Goal: Information Seeking & Learning: Learn about a topic

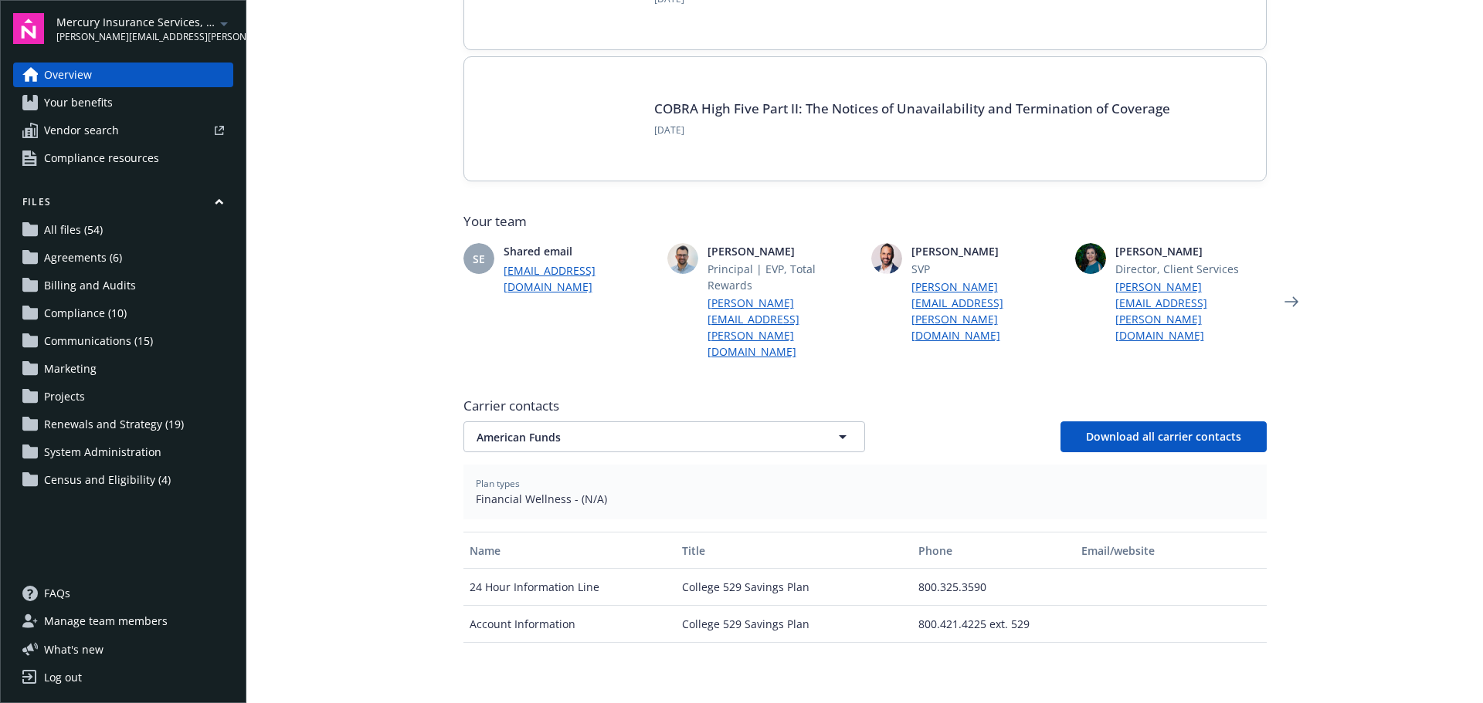
scroll to position [309, 0]
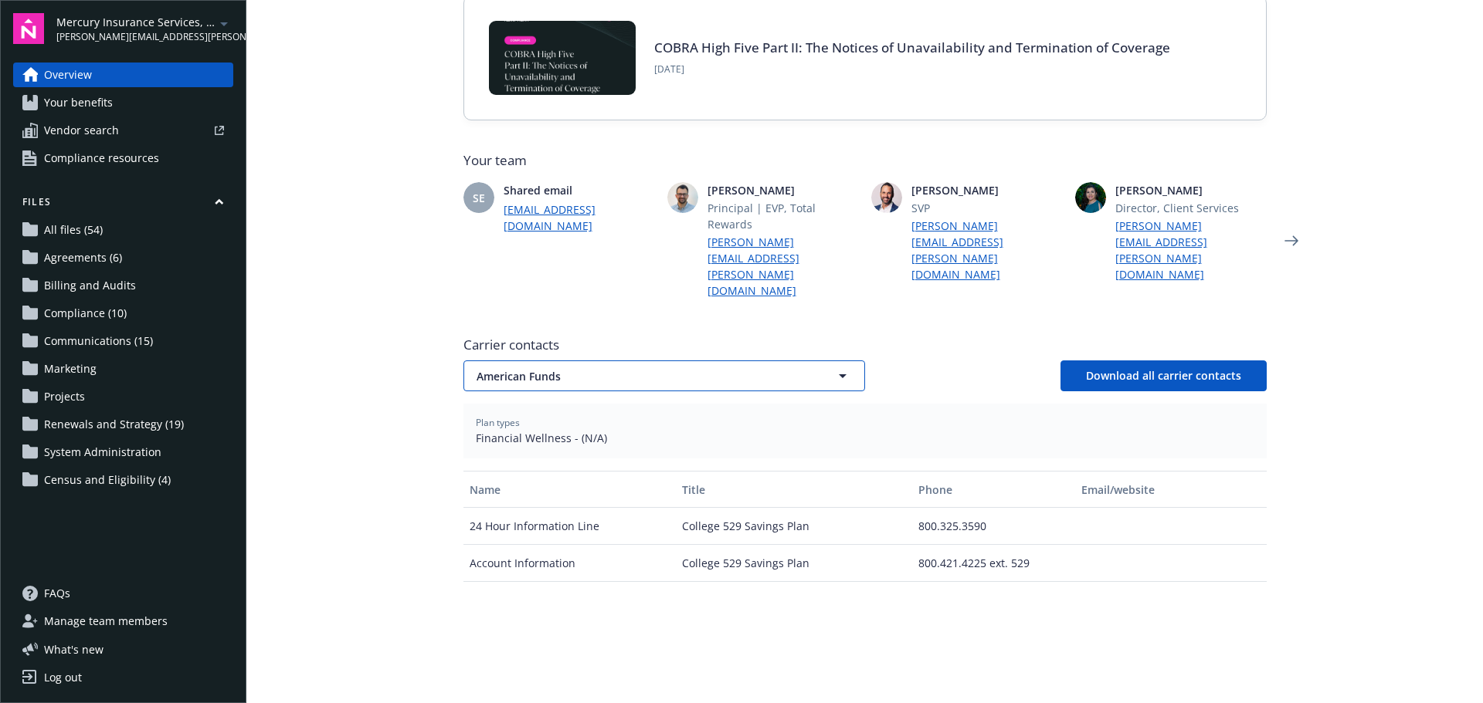
click at [542, 368] on span "American Funds" at bounding box center [636, 376] width 321 height 16
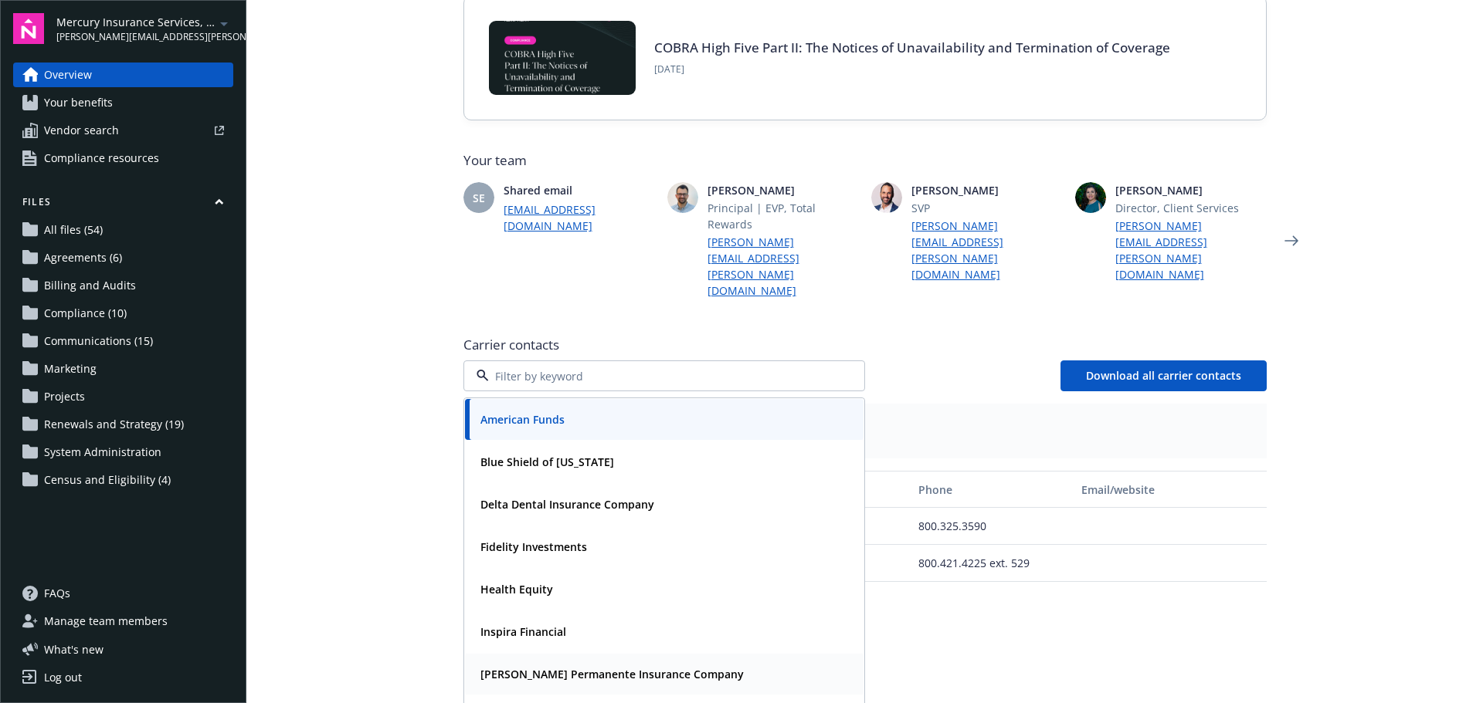
click at [615, 667] on strong "[PERSON_NAME] Permanente Insurance Company" at bounding box center [611, 674] width 263 height 15
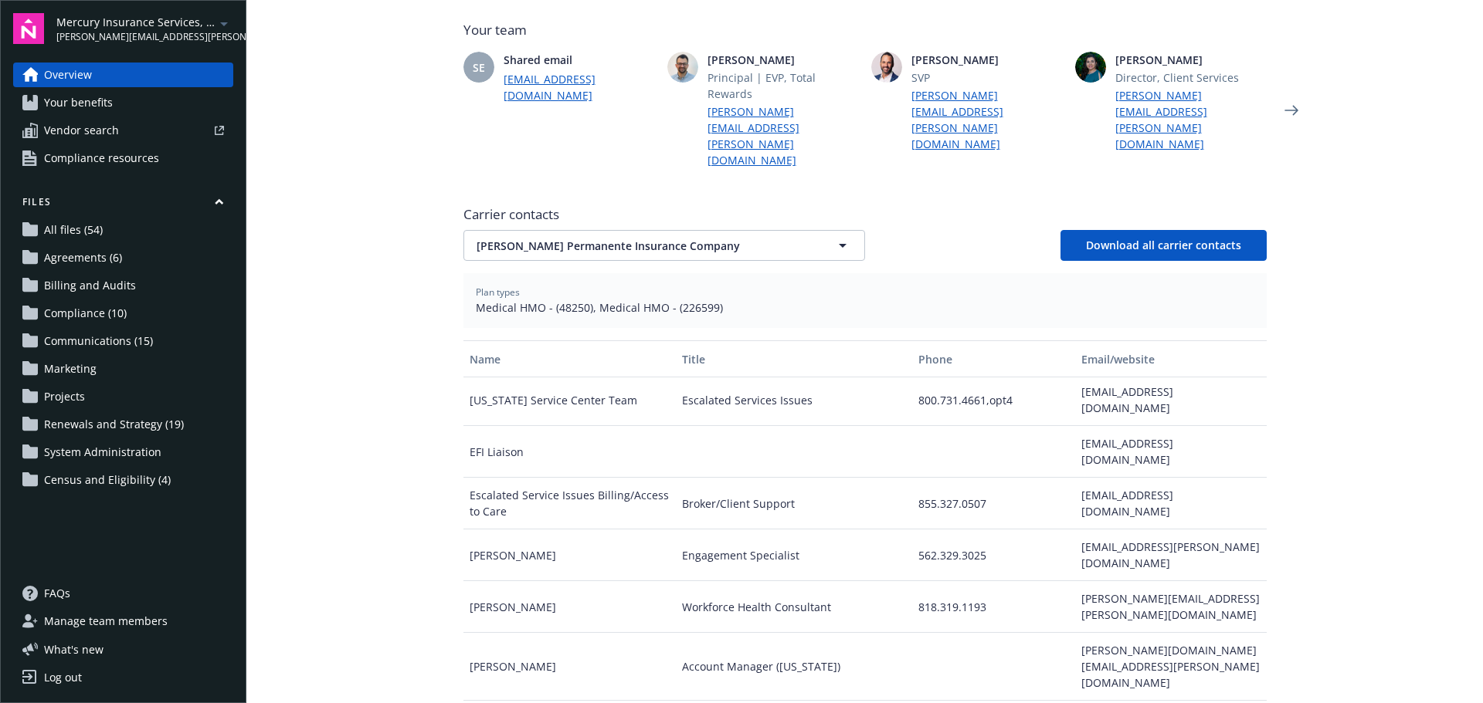
scroll to position [463, 0]
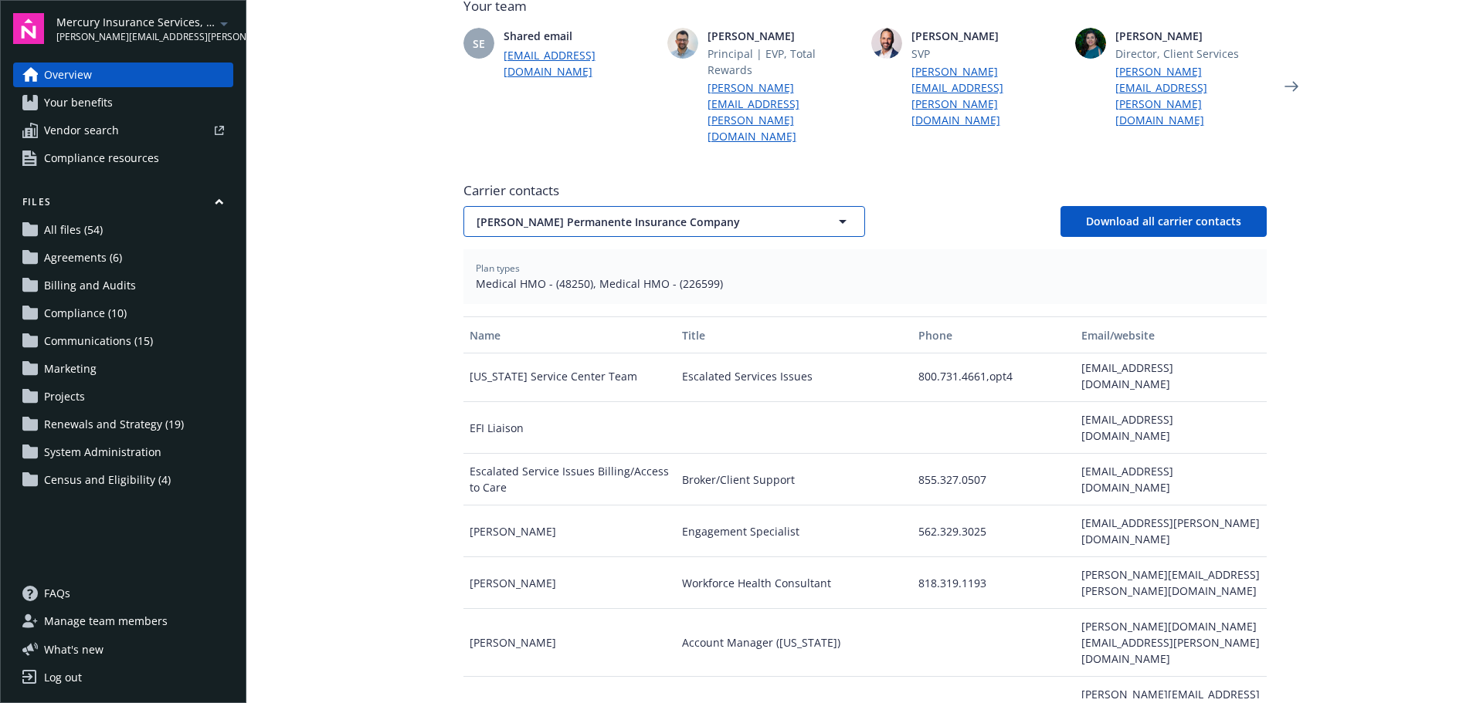
click at [595, 214] on span "[PERSON_NAME] Permanente Insurance Company" at bounding box center [636, 222] width 321 height 16
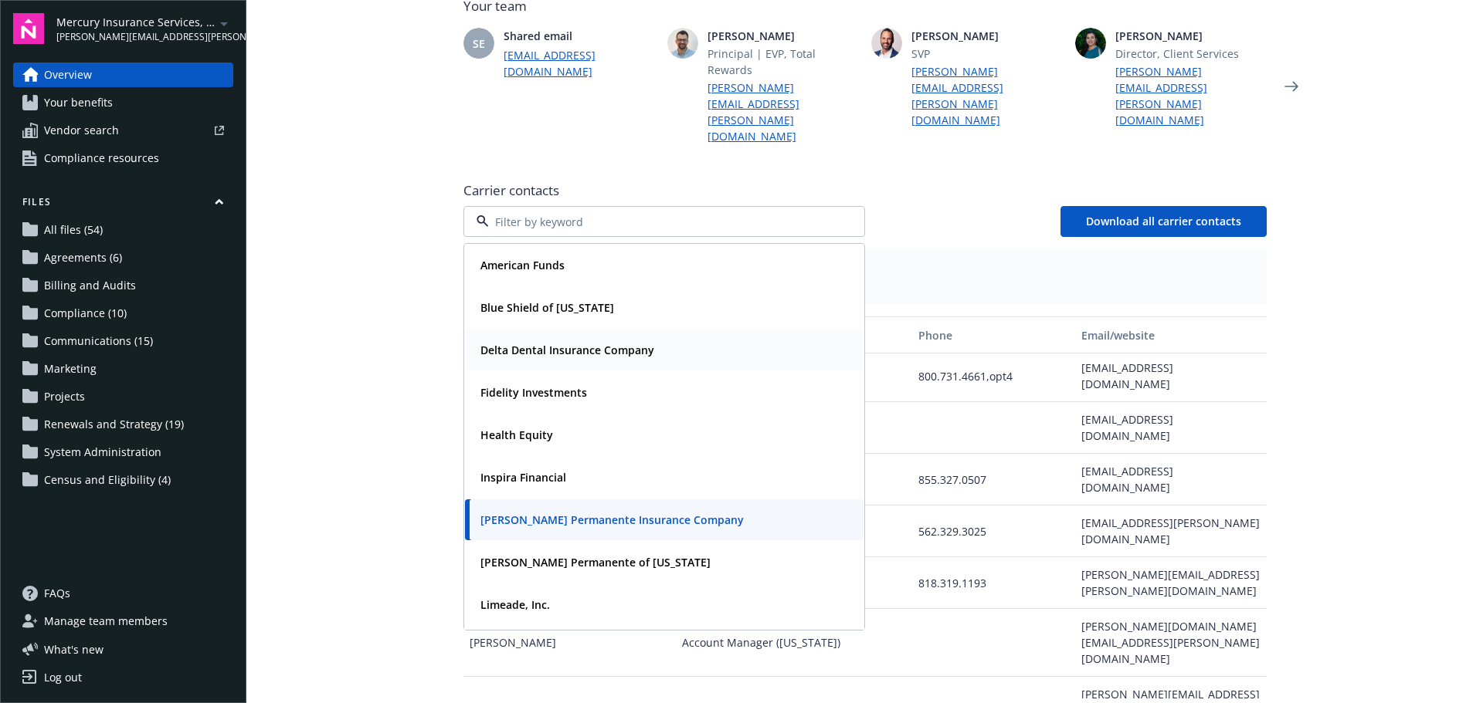
click at [571, 339] on div "Delta Dental Insurance Company" at bounding box center [565, 350] width 183 height 22
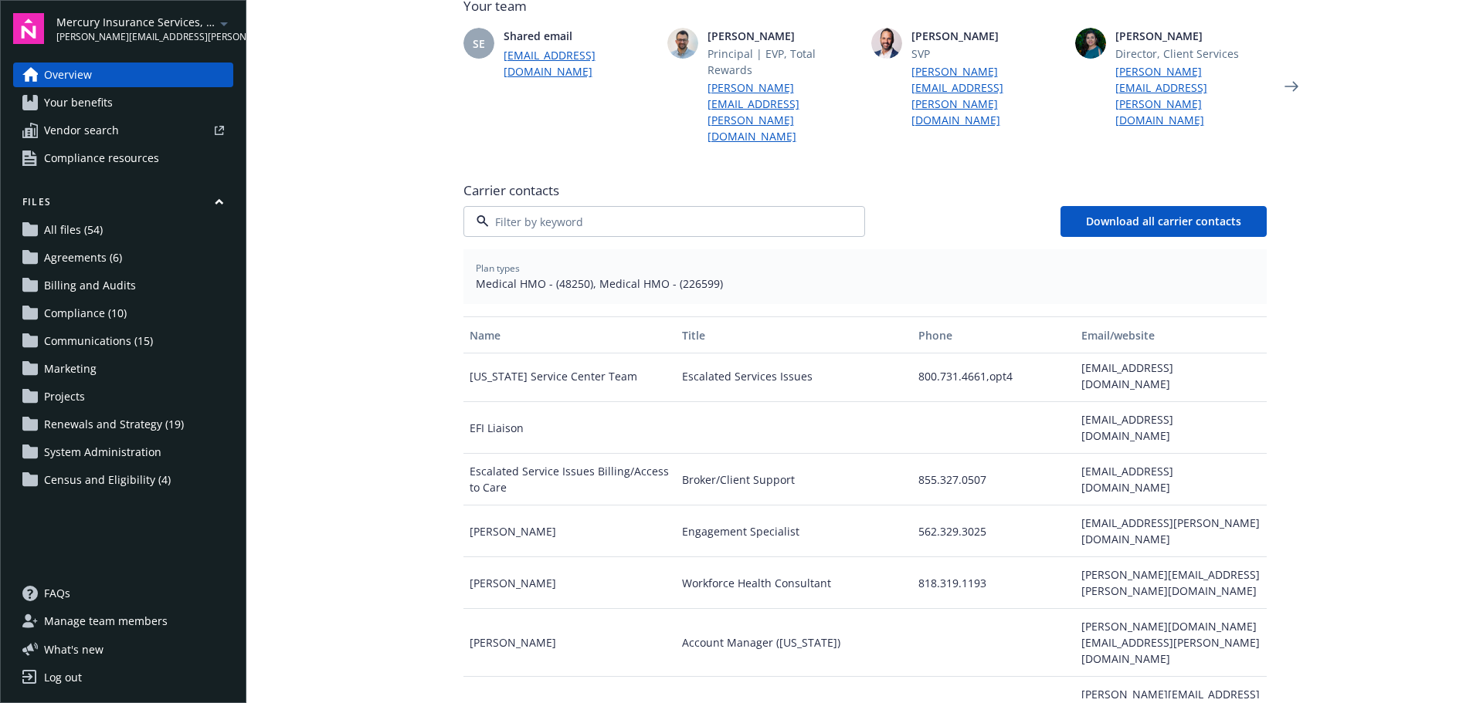
scroll to position [0, 0]
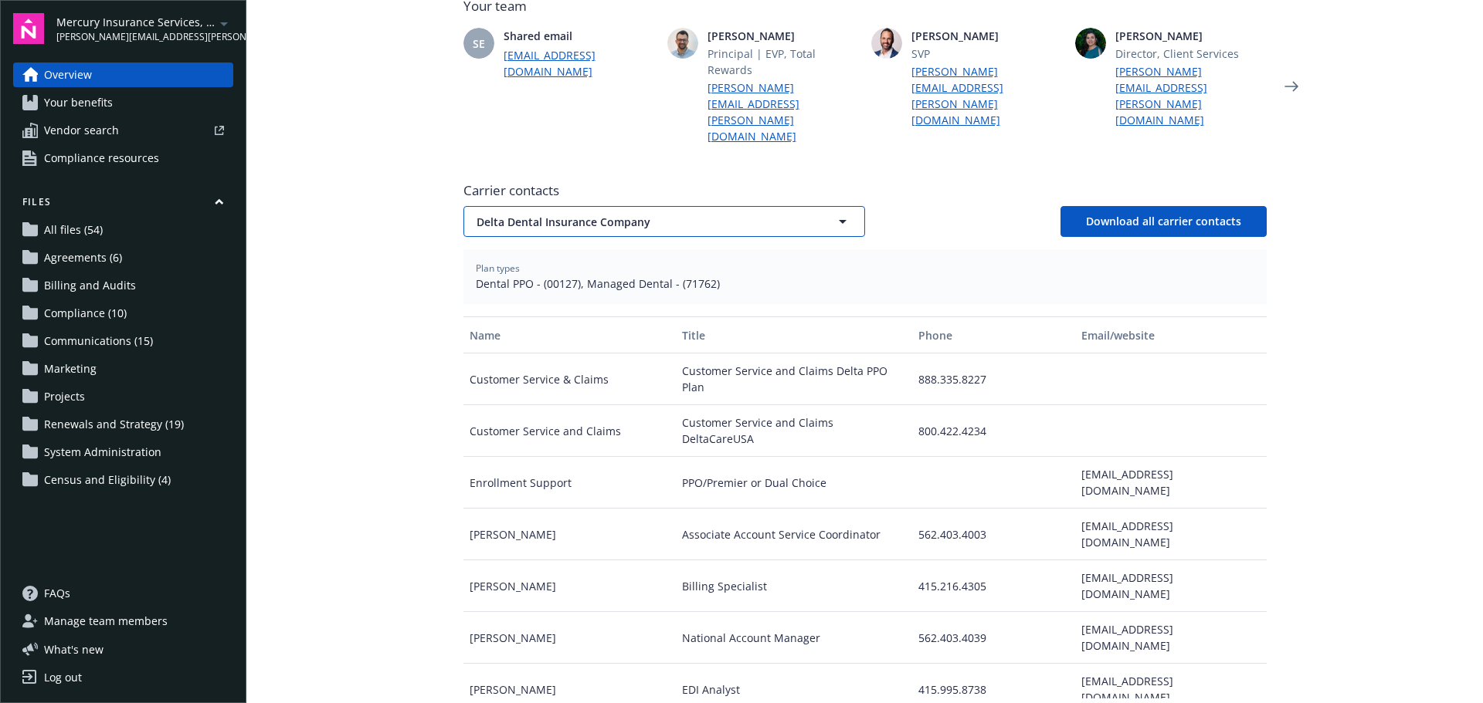
click at [622, 206] on button "Delta Dental Insurance Company" at bounding box center [664, 221] width 402 height 31
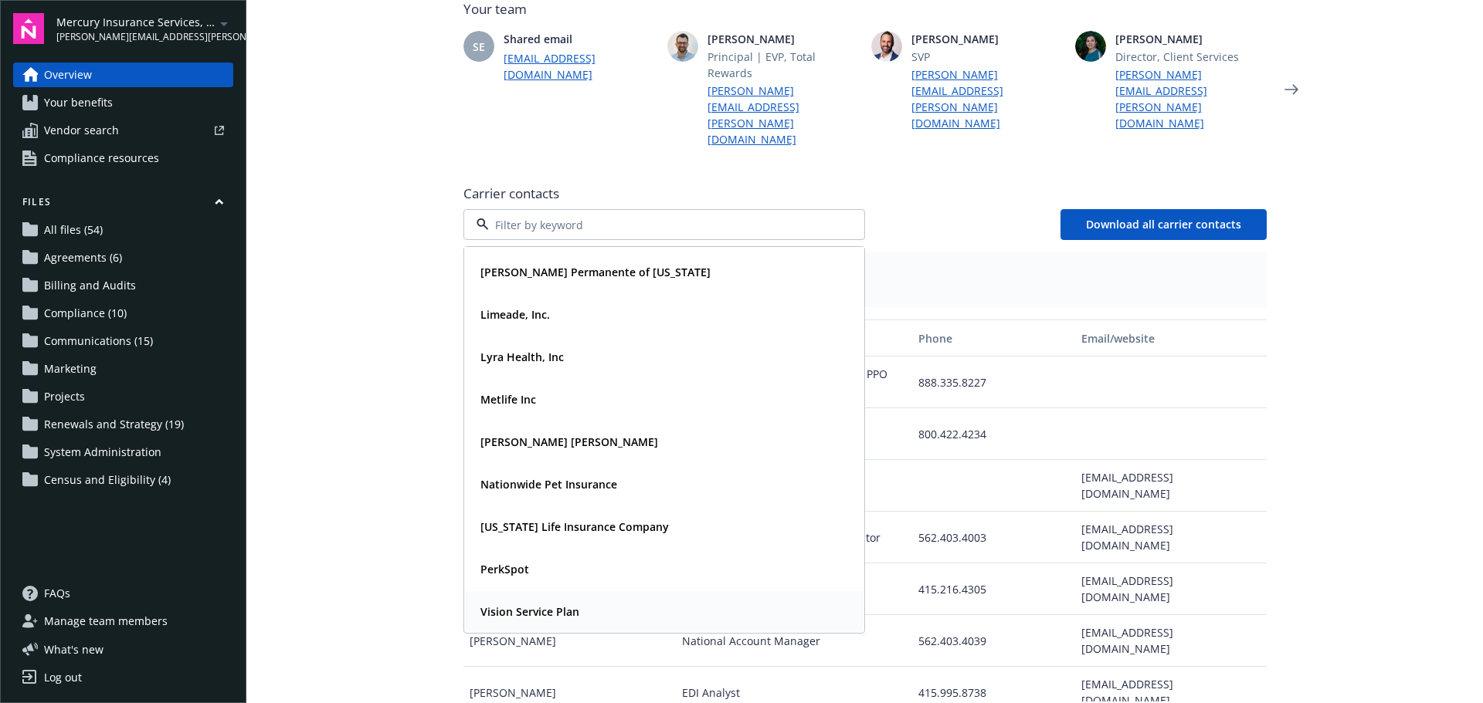
scroll to position [585, 0]
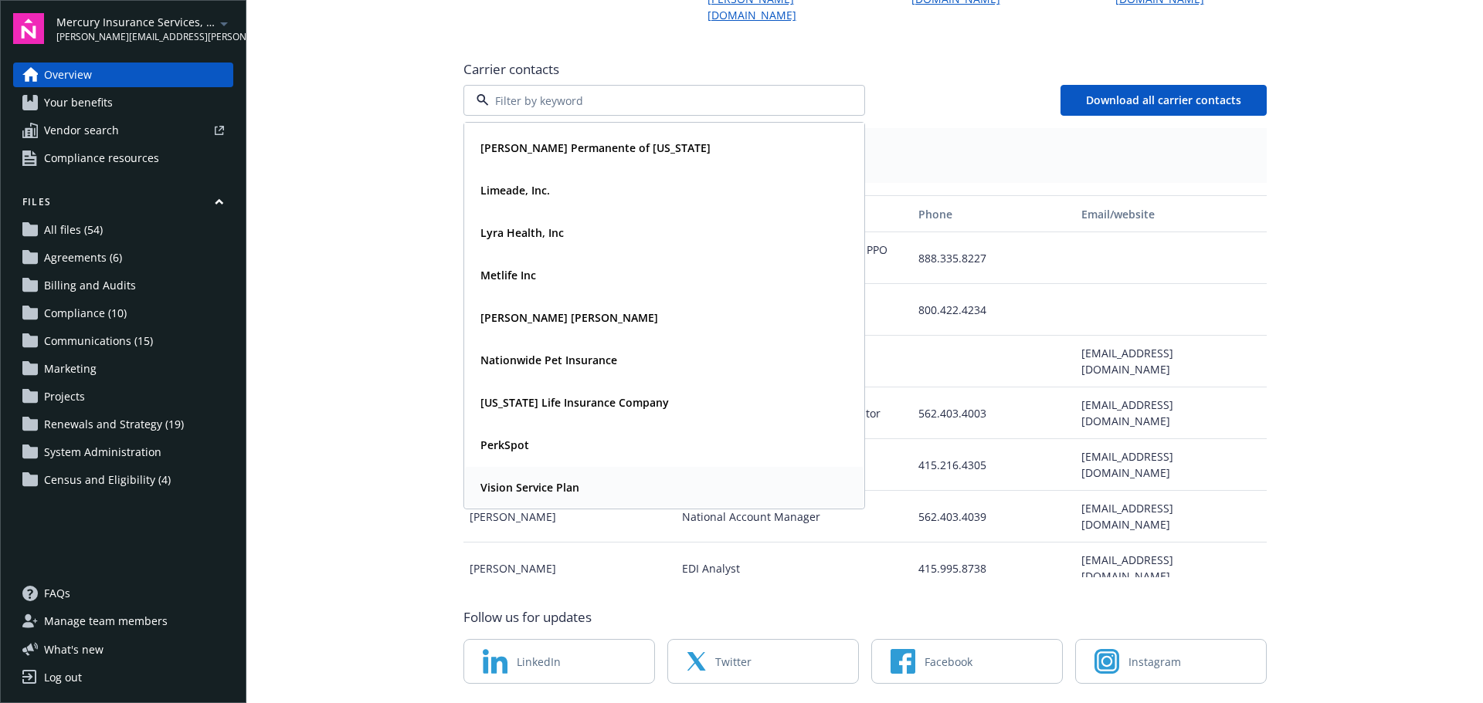
click at [531, 480] on strong "Vision Service Plan" at bounding box center [529, 487] width 99 height 15
